Goal: Information Seeking & Learning: Find contact information

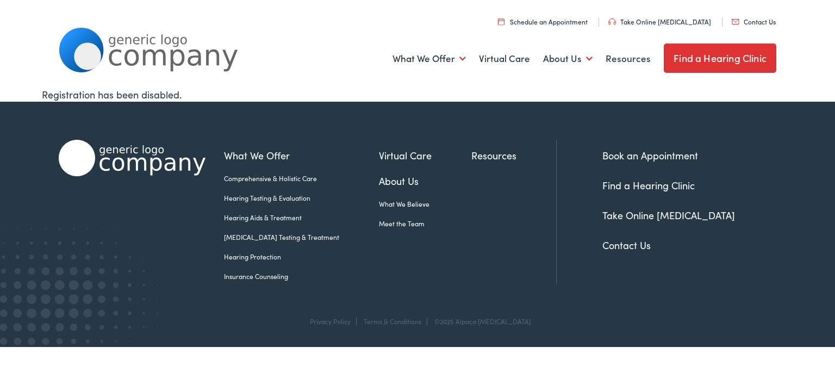
click at [491, 223] on ul "What We Offer Comprehensive & Holistic Care Hearing Testing & Evaluation Hearin…" at bounding box center [390, 203] width 332 height 111
click at [632, 240] on link "Contact Us" at bounding box center [626, 245] width 48 height 14
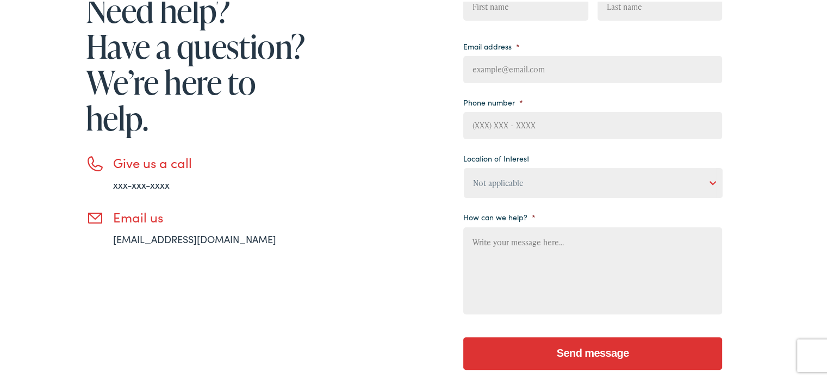
scroll to position [326, 0]
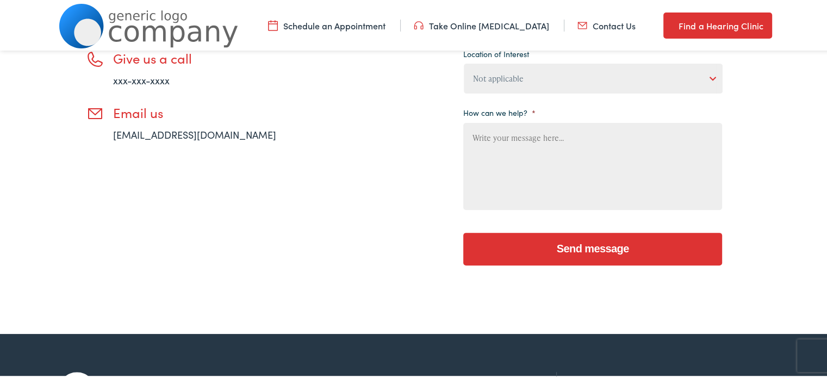
drag, startPoint x: 173, startPoint y: 134, endPoint x: 202, endPoint y: 137, distance: 29.0
click at [230, 115] on h3 "Email us" at bounding box center [211, 111] width 196 height 16
drag, startPoint x: 194, startPoint y: 139, endPoint x: 64, endPoint y: 145, distance: 130.6
click at [64, 145] on div "Need help? Have a question? We’re here to help. Give us a call xxx-xxx-xxxx Ema…" at bounding box center [184, 68] width 250 height 418
copy link "[EMAIL_ADDRESS][DOMAIN_NAME]"
